Goal: Navigation & Orientation: Find specific page/section

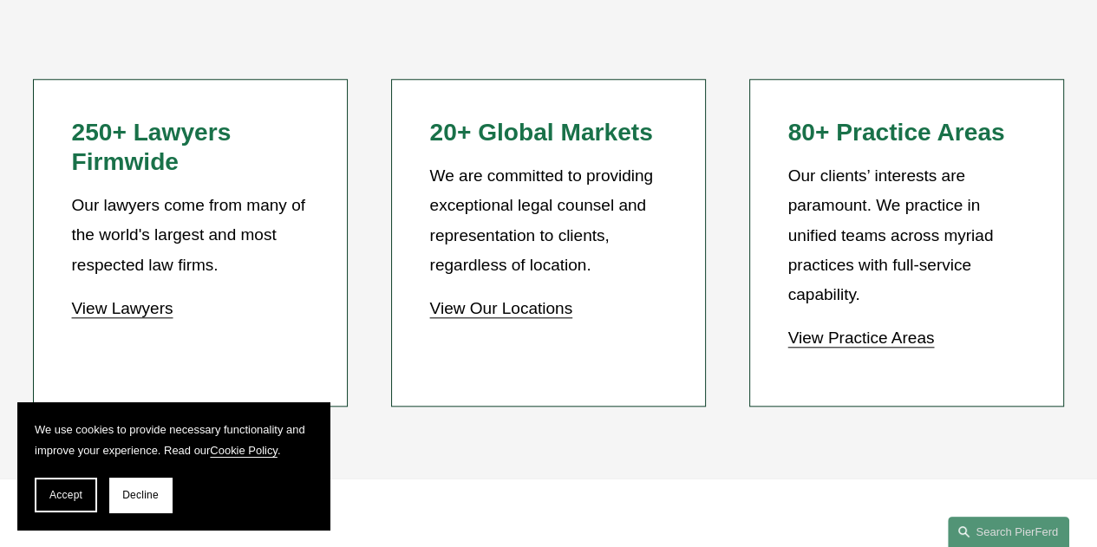
scroll to position [1420, 0]
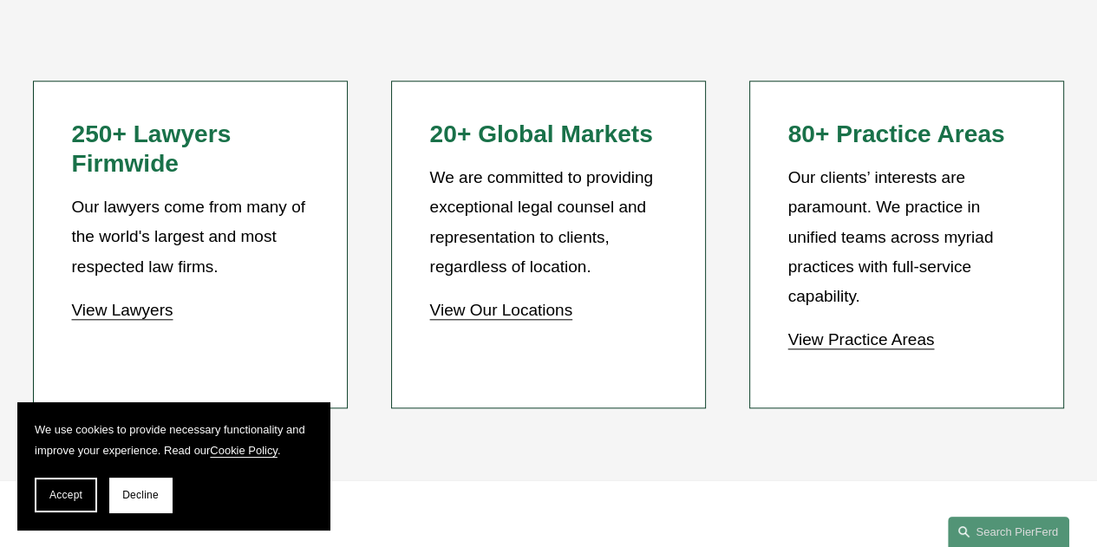
click at [558, 319] on link "View Our Locations" at bounding box center [501, 310] width 143 height 18
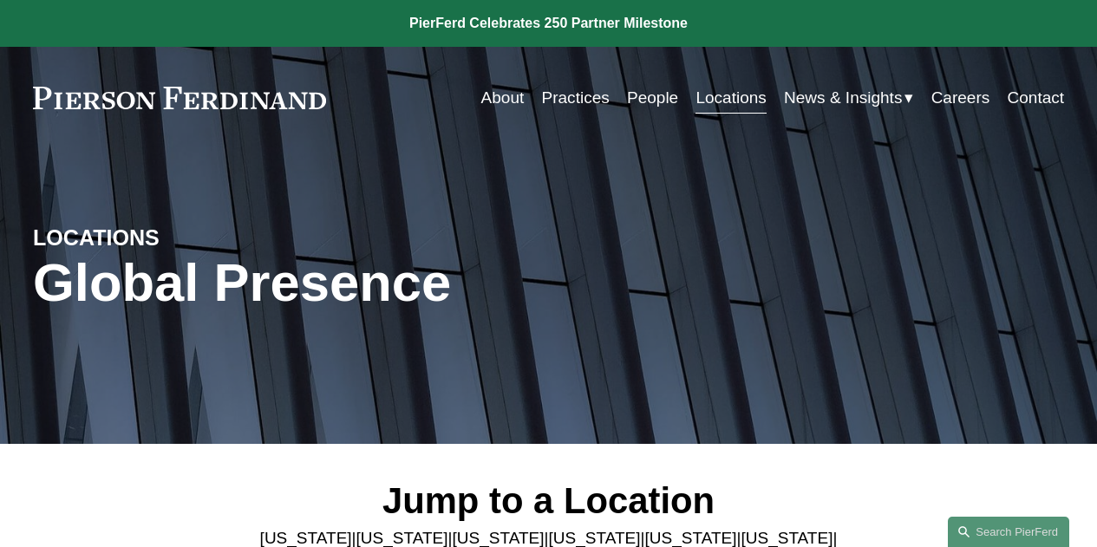
scroll to position [142, 0]
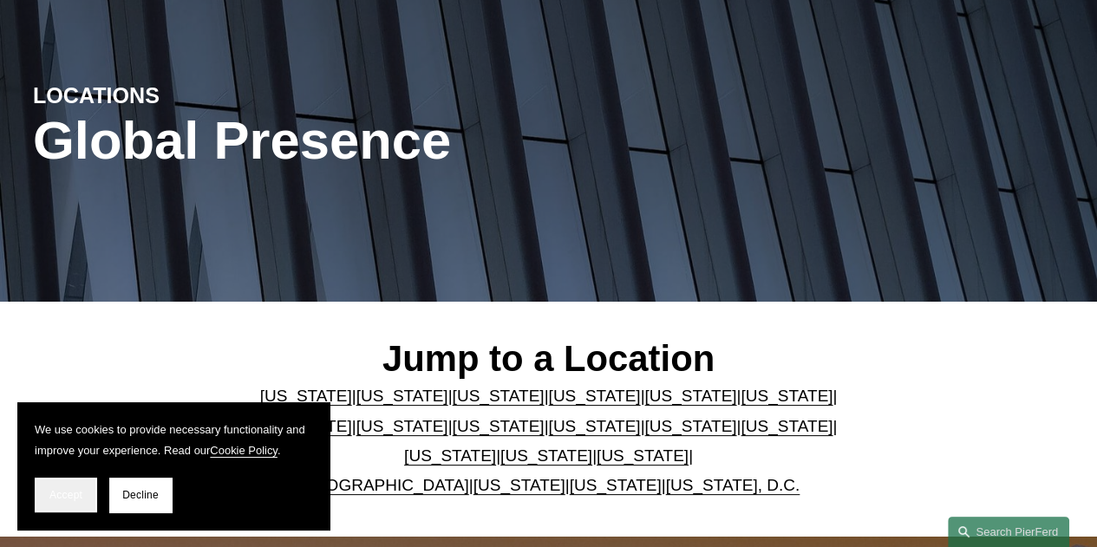
click at [64, 495] on span "Accept" at bounding box center [65, 495] width 33 height 12
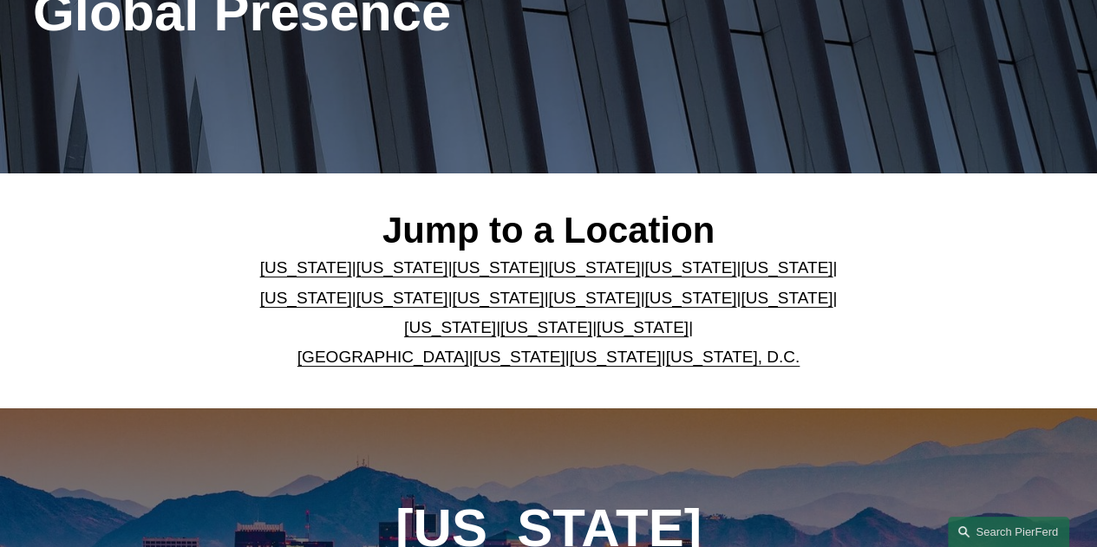
scroll to position [271, 0]
click at [366, 366] on link "United Kingdom" at bounding box center [383, 357] width 172 height 18
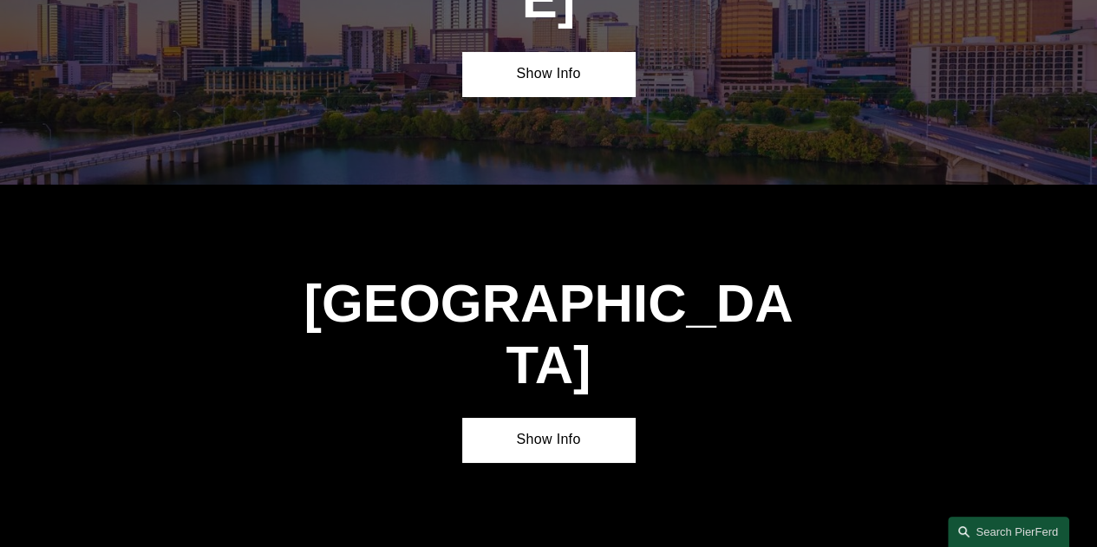
scroll to position [5394, 0]
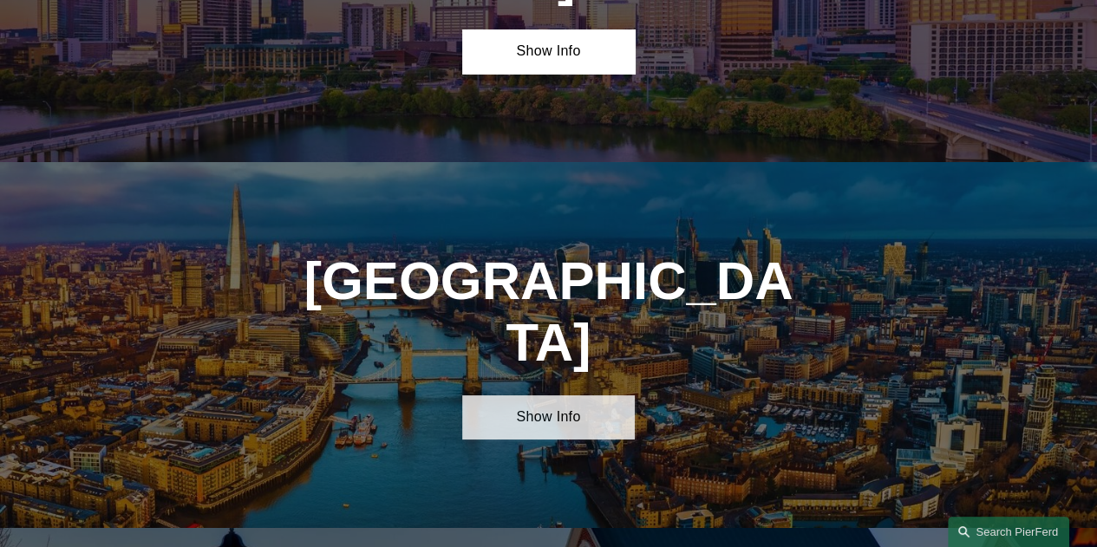
click at [541, 395] on link "Show Info" at bounding box center [548, 417] width 172 height 44
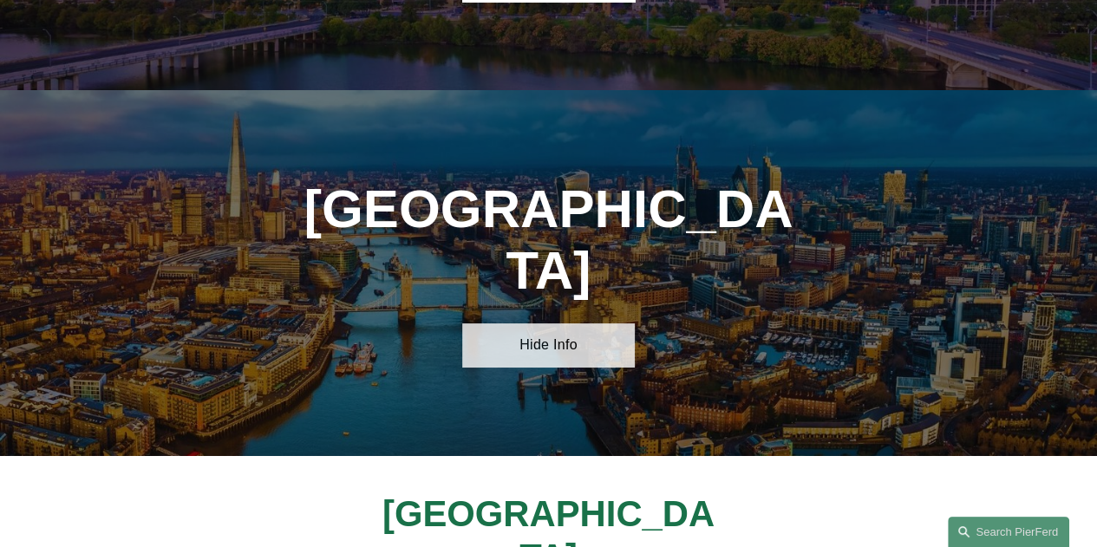
scroll to position [5467, 0]
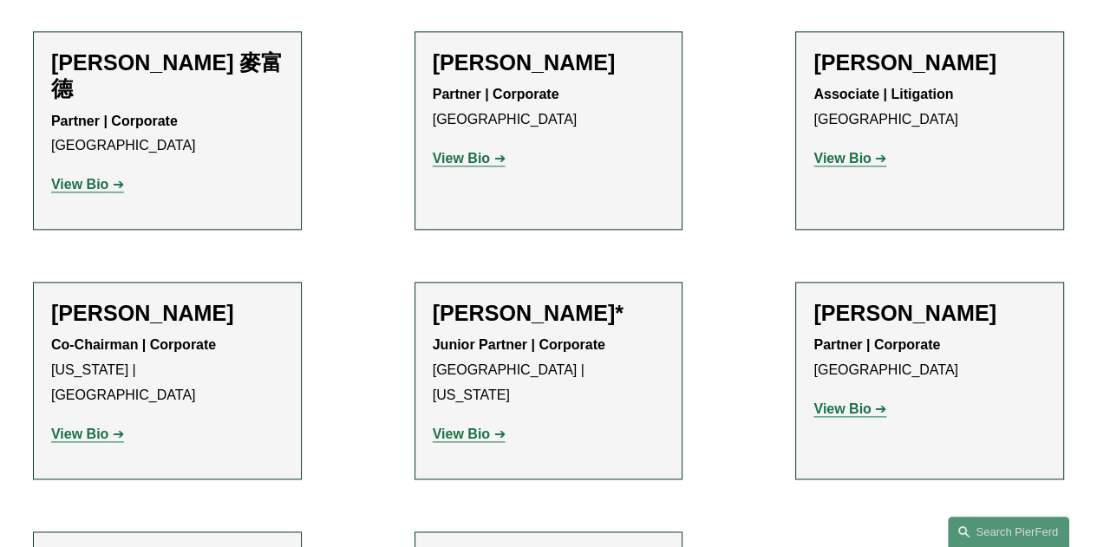
scroll to position [1816, 0]
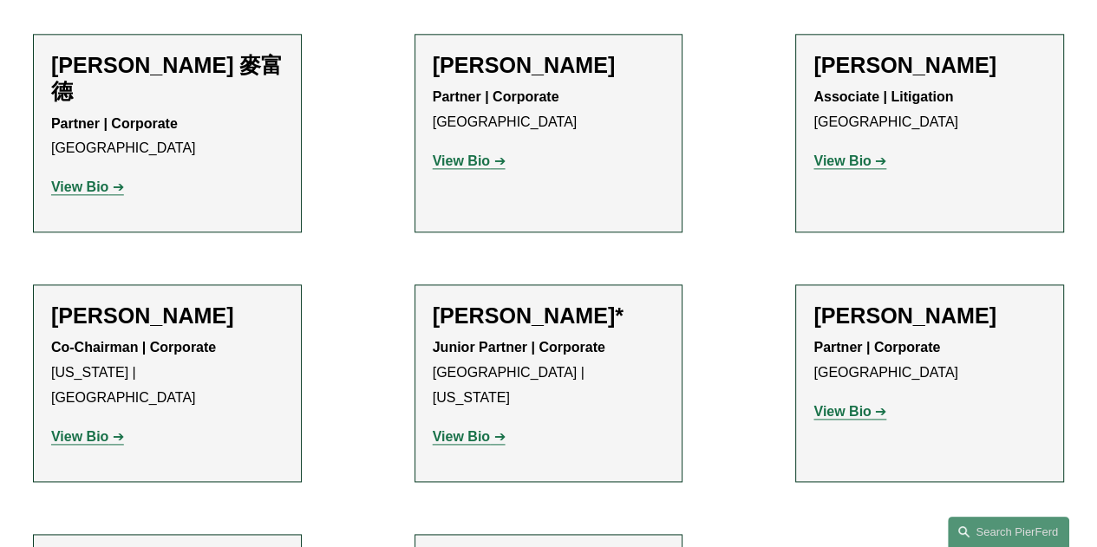
click at [481, 429] on strong "View Bio" at bounding box center [461, 436] width 57 height 15
click at [853, 404] on strong "View Bio" at bounding box center [841, 411] width 57 height 15
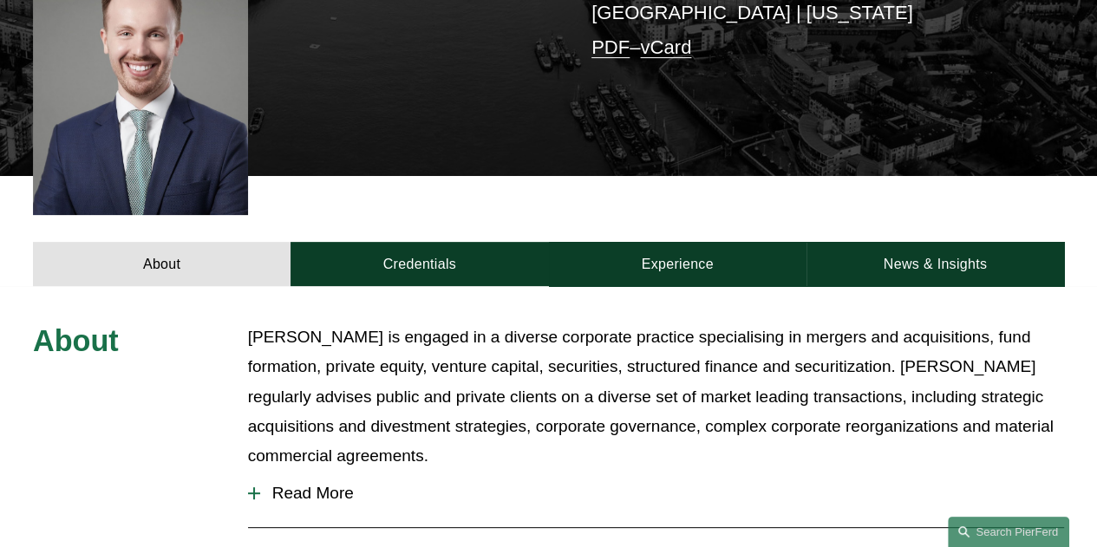
scroll to position [482, 0]
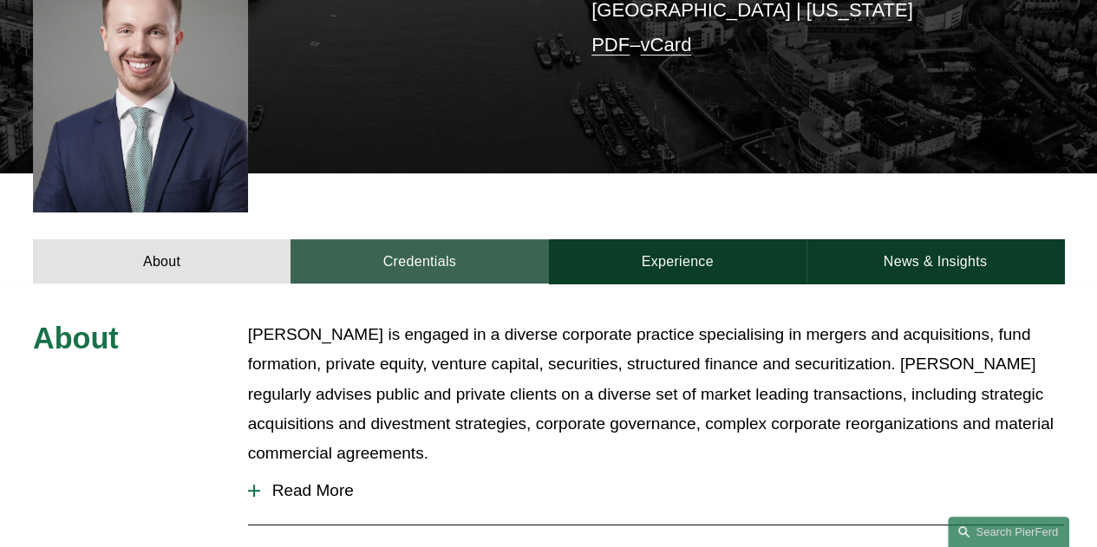
click at [447, 239] on link "Credentials" at bounding box center [419, 261] width 258 height 44
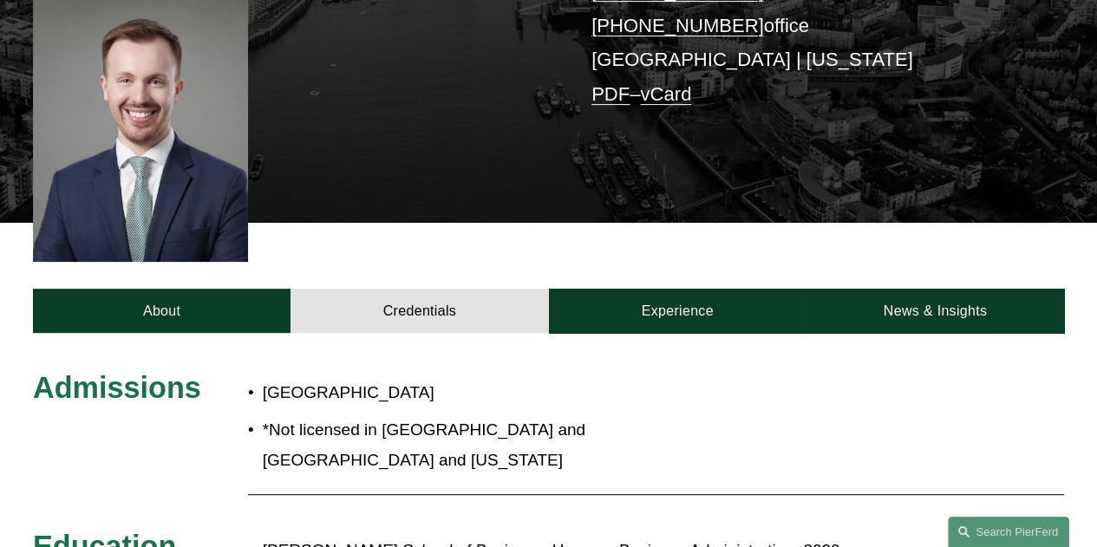
scroll to position [431, 0]
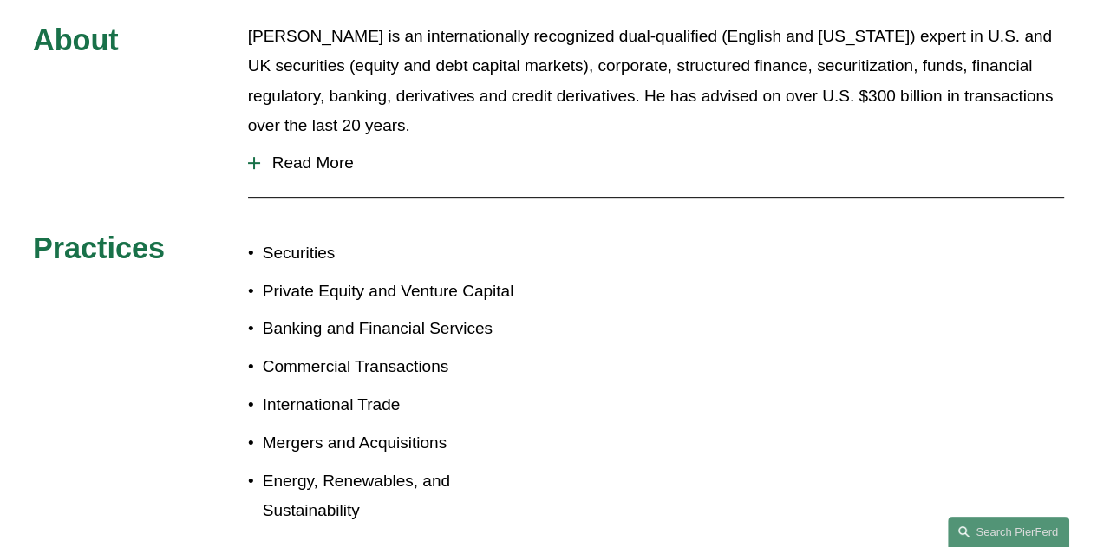
scroll to position [655, 0]
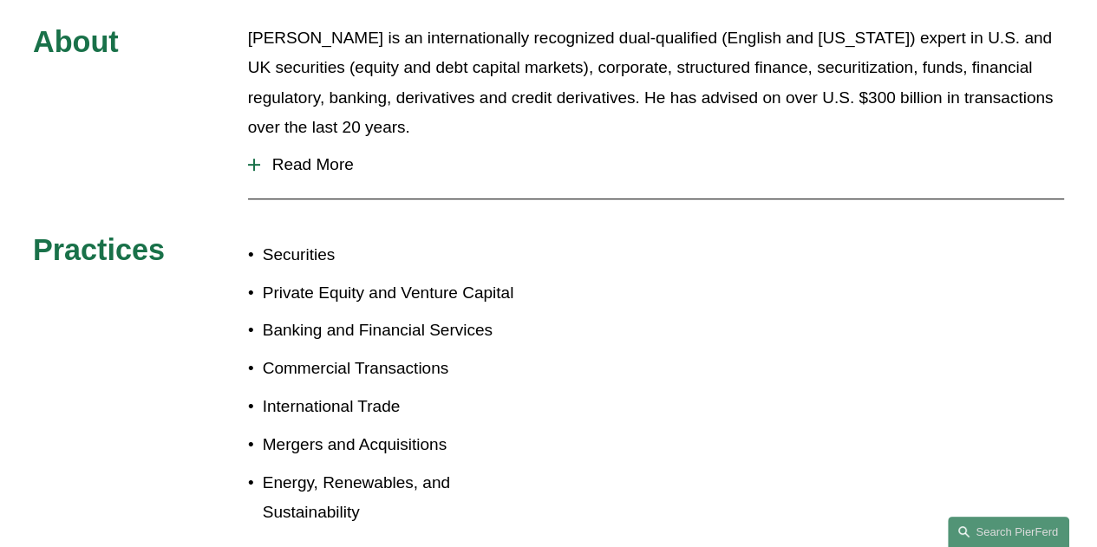
click at [295, 142] on button "Read More" at bounding box center [656, 164] width 816 height 45
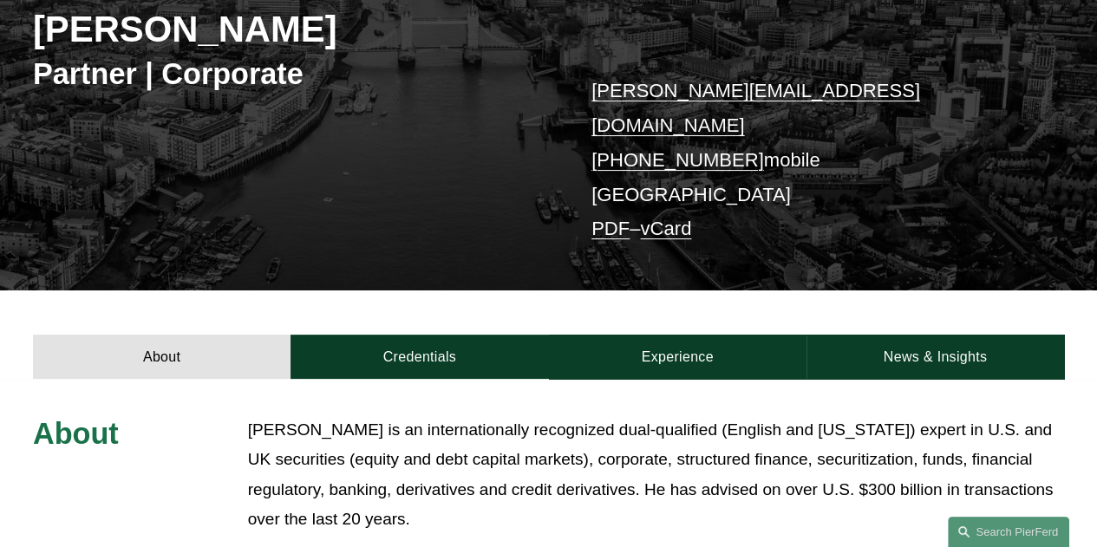
scroll to position [0, 0]
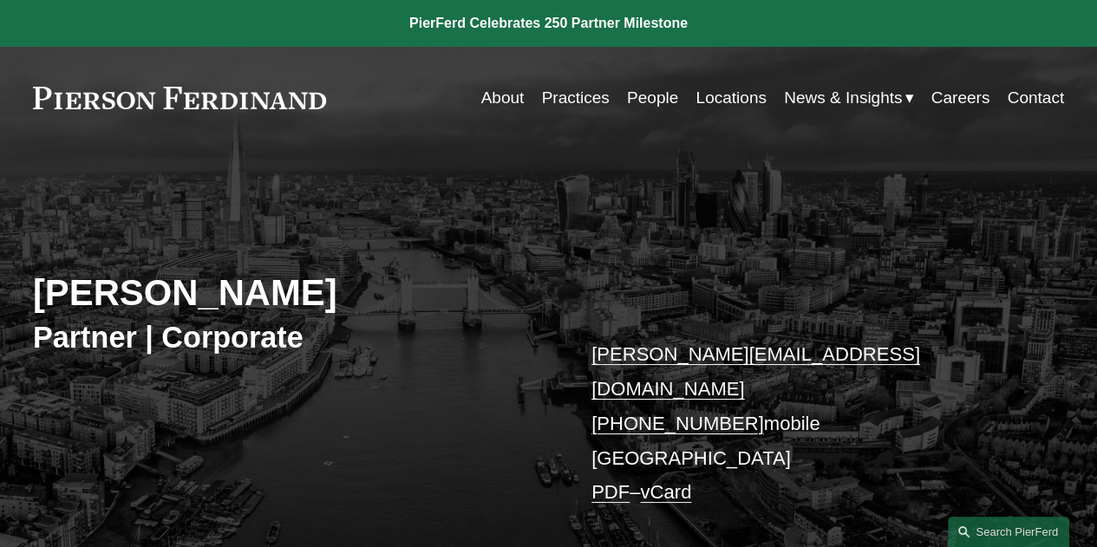
click at [565, 93] on link "Practices" at bounding box center [576, 97] width 68 height 33
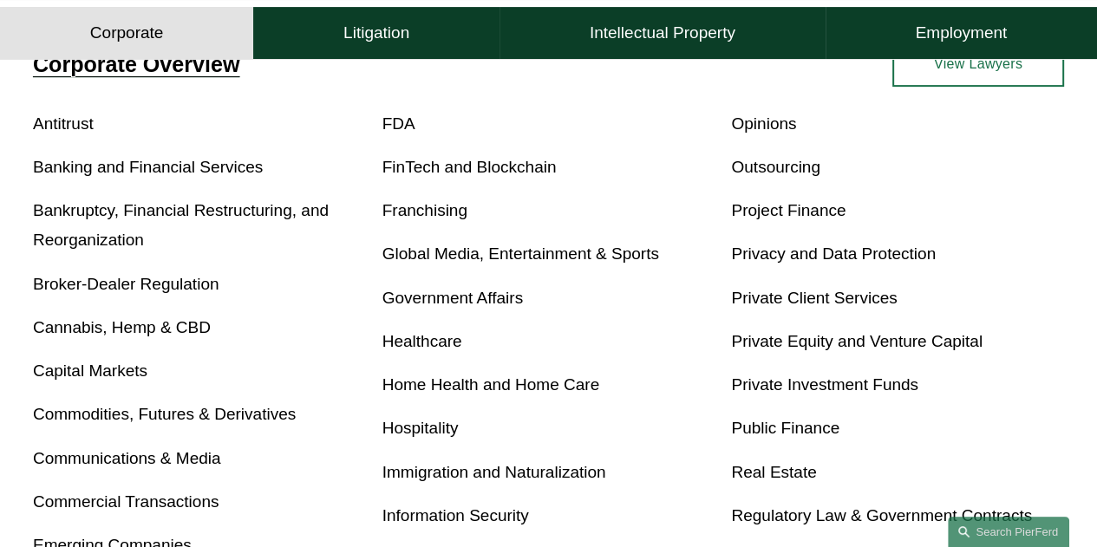
scroll to position [578, 0]
